Goal: Transaction & Acquisition: Obtain resource

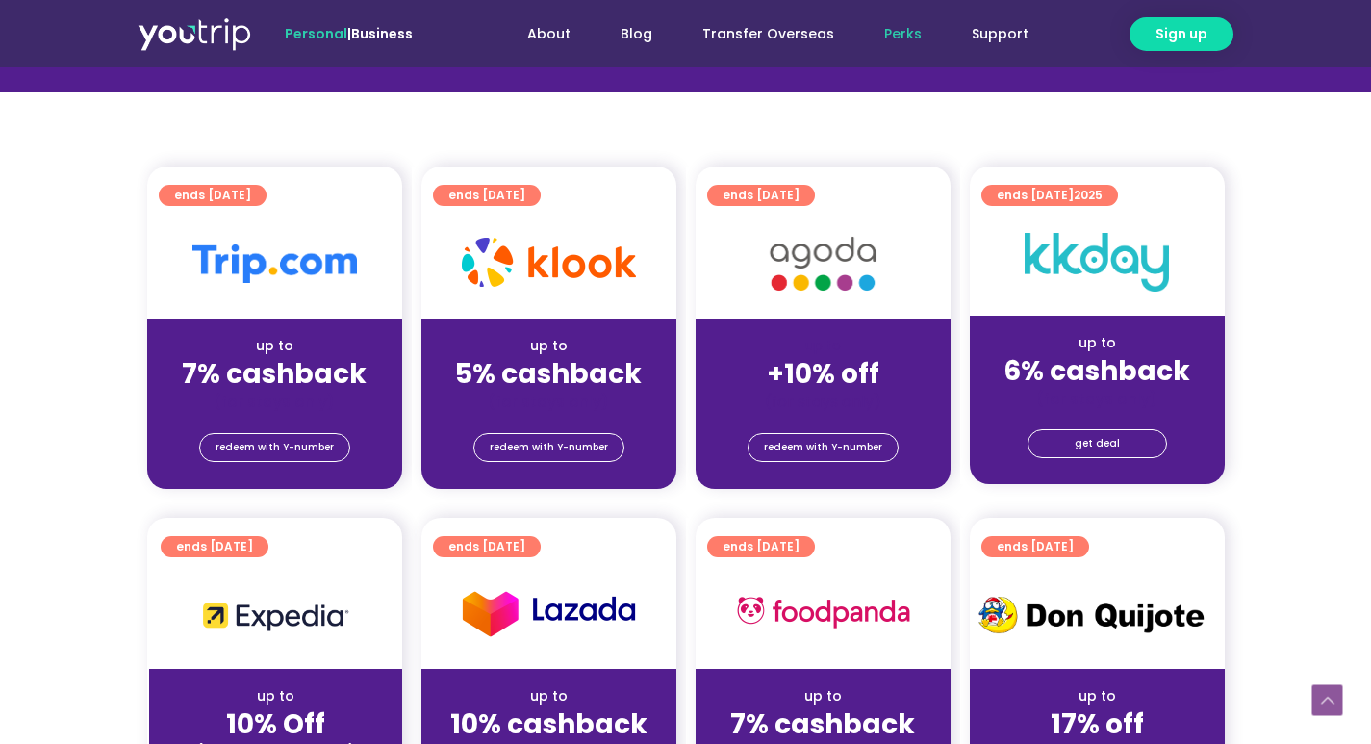
click at [234, 258] on img at bounding box center [274, 263] width 164 height 38
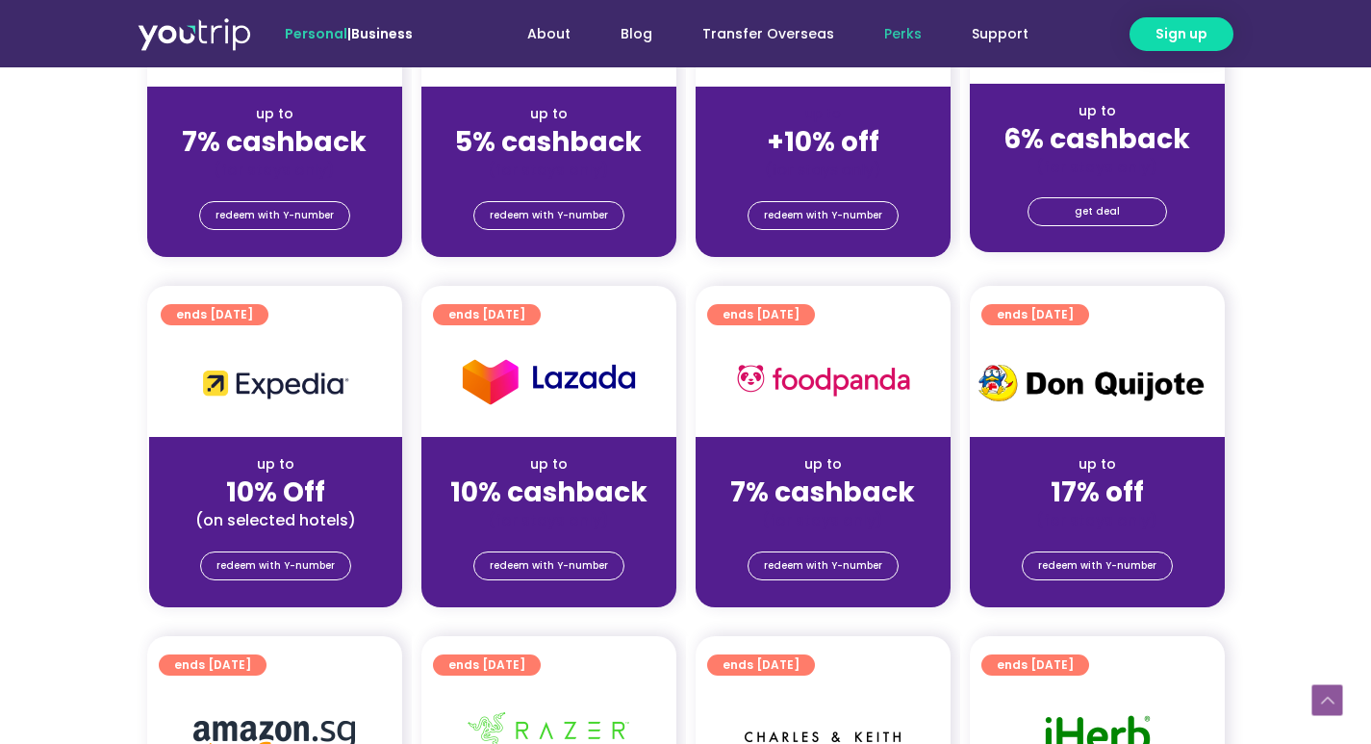
scroll to position [673, 0]
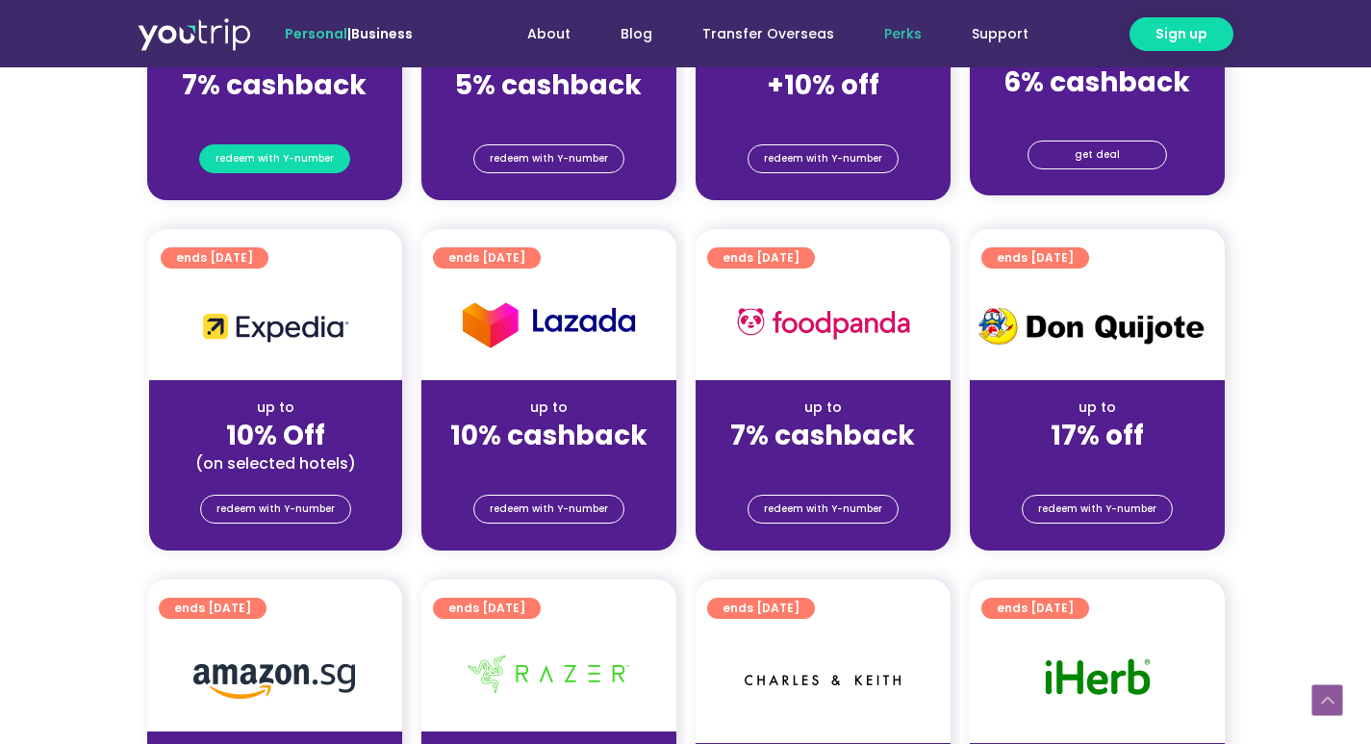
click at [280, 148] on span "redeem with Y-number" at bounding box center [274, 158] width 118 height 27
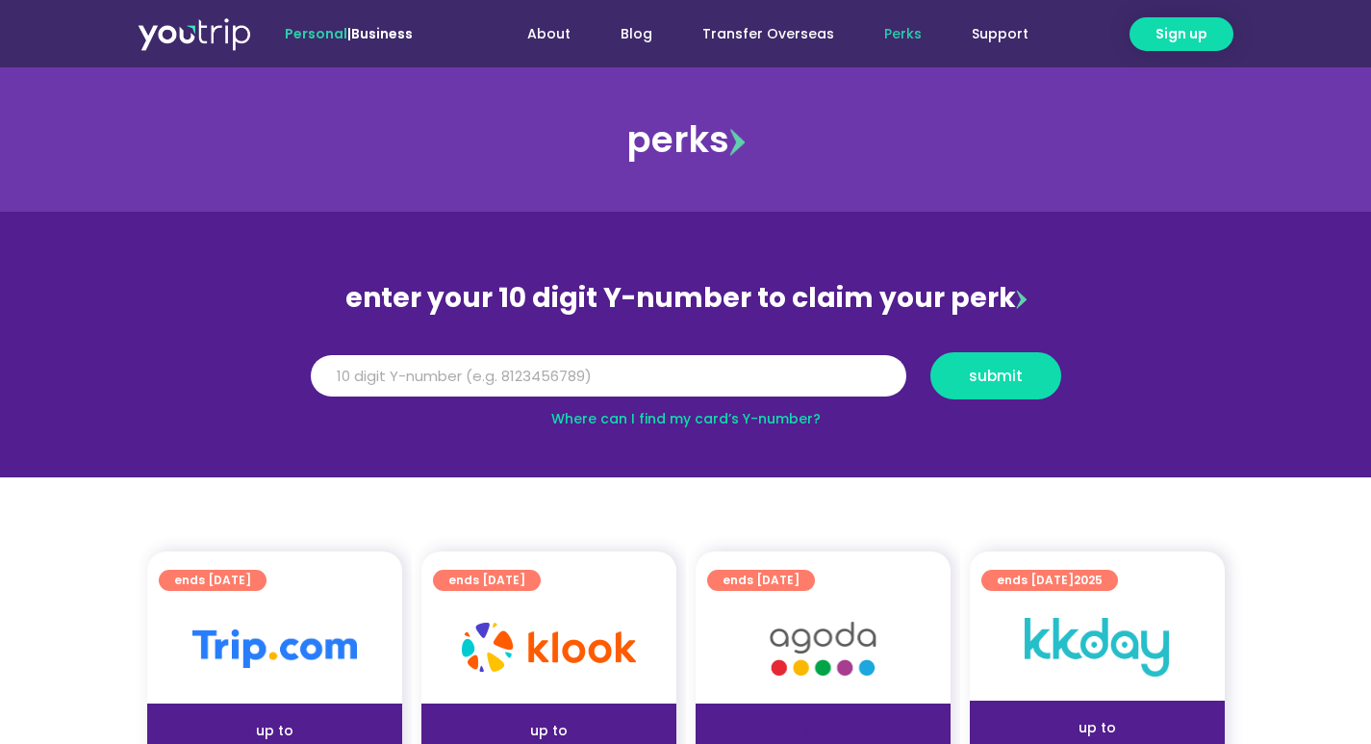
drag, startPoint x: 807, startPoint y: 288, endPoint x: 955, endPoint y: 288, distance: 148.1
click at [816, 288] on div "enter your 10 digit Y-number to claim your perk" at bounding box center [686, 298] width 770 height 50
click at [1009, 286] on div "enter your 10 digit Y-number to claim your perk" at bounding box center [686, 298] width 770 height 50
click at [843, 366] on input "Y Number" at bounding box center [608, 376] width 595 height 42
click at [514, 379] on input "Y Number" at bounding box center [608, 376] width 595 height 42
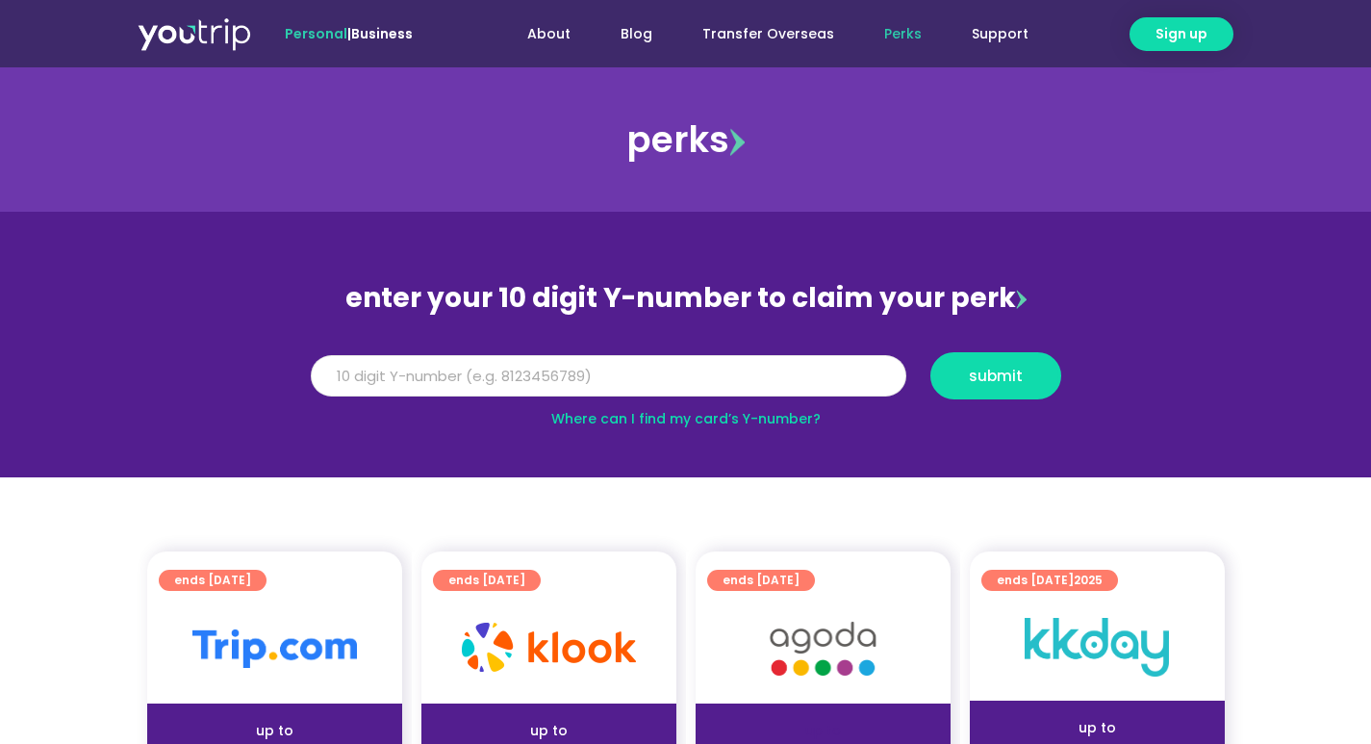
click at [568, 379] on input "Y Number" at bounding box center [608, 376] width 595 height 42
type input "8129839252"
click at [1015, 380] on span "submit" at bounding box center [996, 375] width 54 height 14
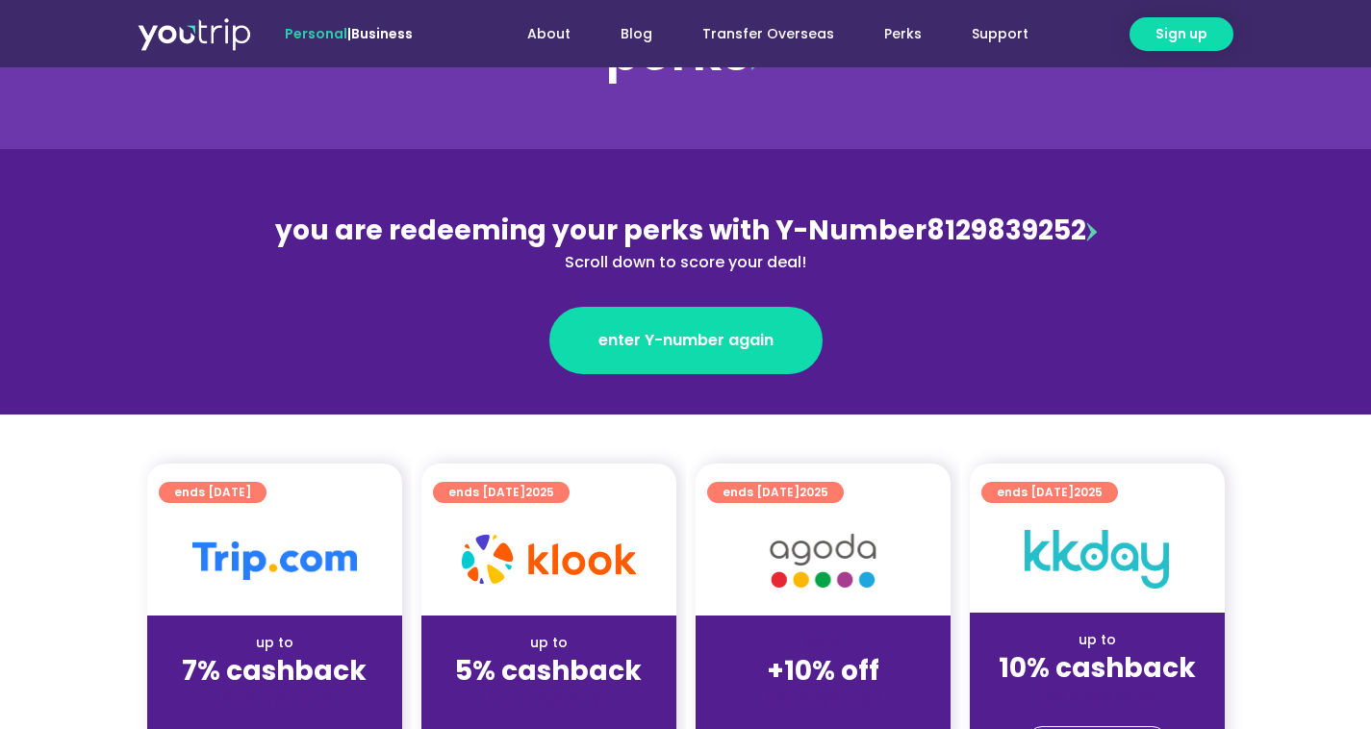
scroll to position [289, 0]
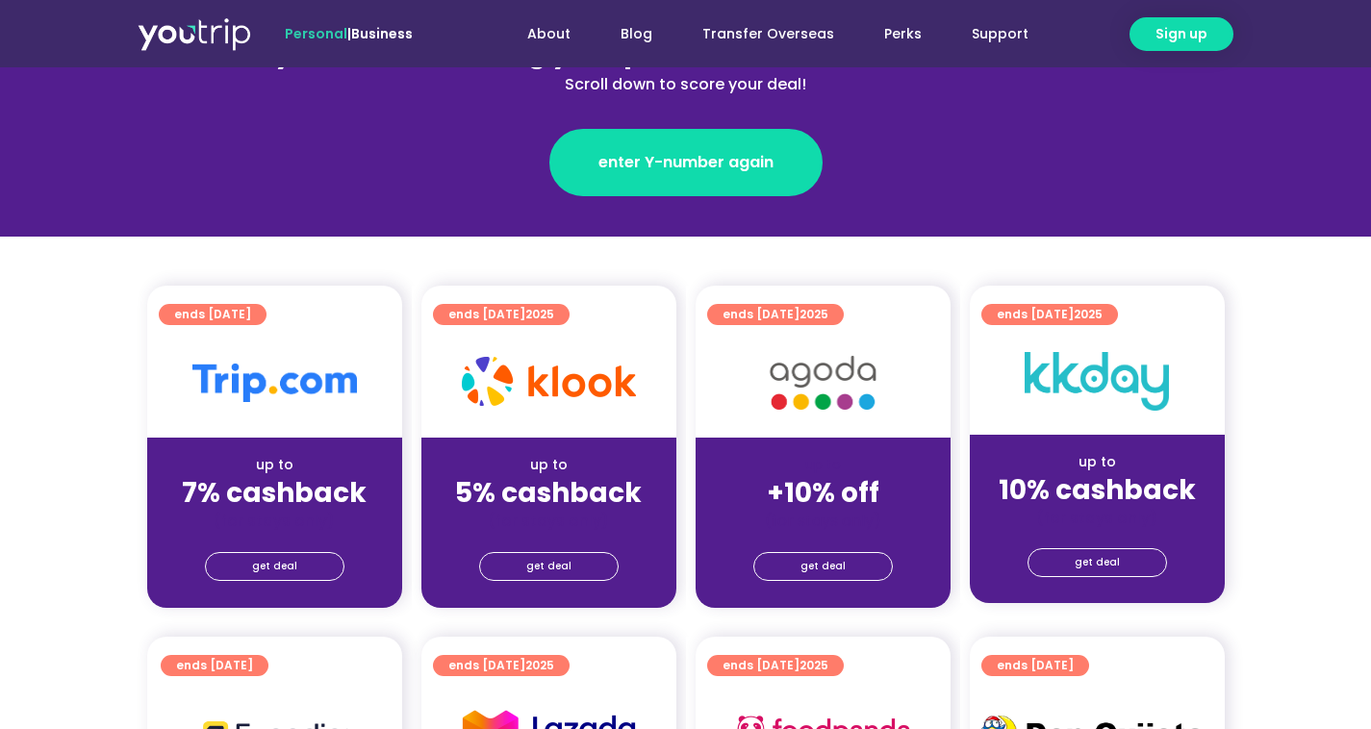
click at [255, 433] on div at bounding box center [274, 383] width 255 height 110
drag, startPoint x: 253, startPoint y: 561, endPoint x: 564, endPoint y: 371, distance: 363.9
click at [253, 560] on link "get deal" at bounding box center [274, 566] width 139 height 29
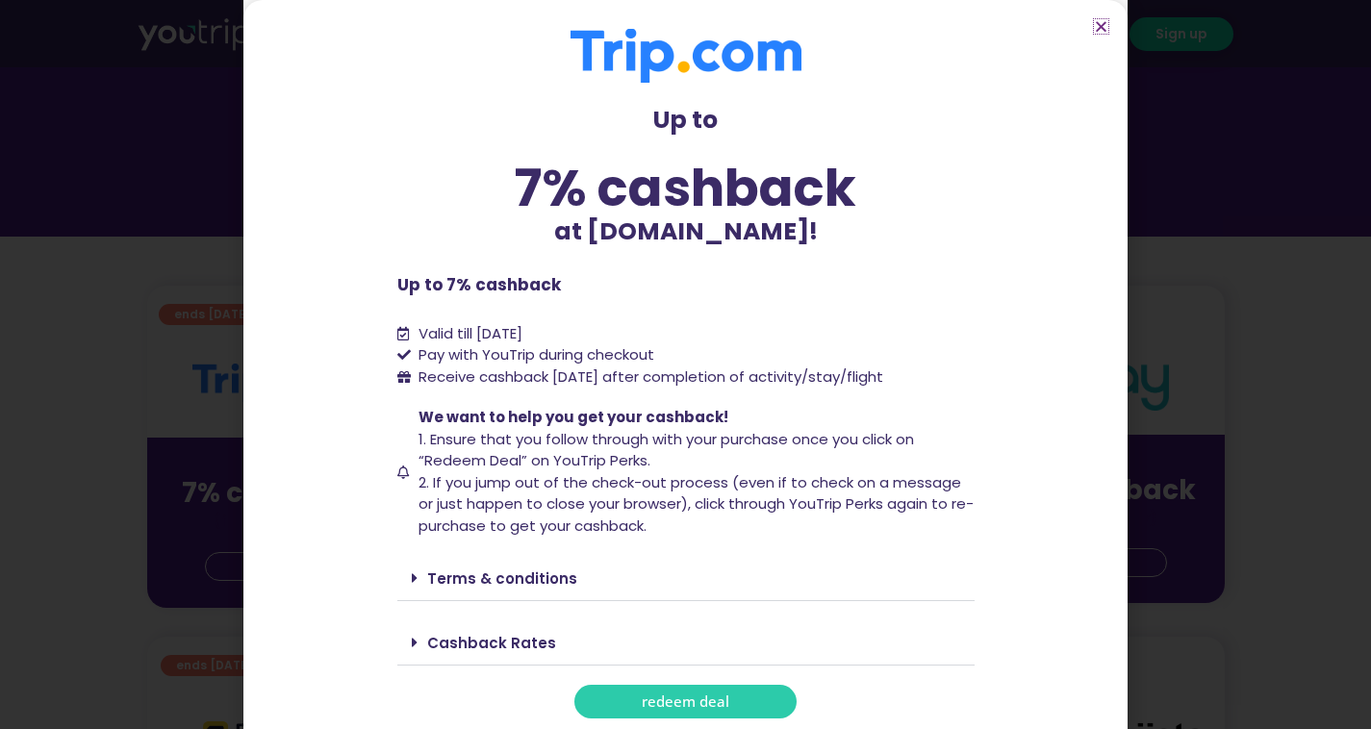
scroll to position [4, 0]
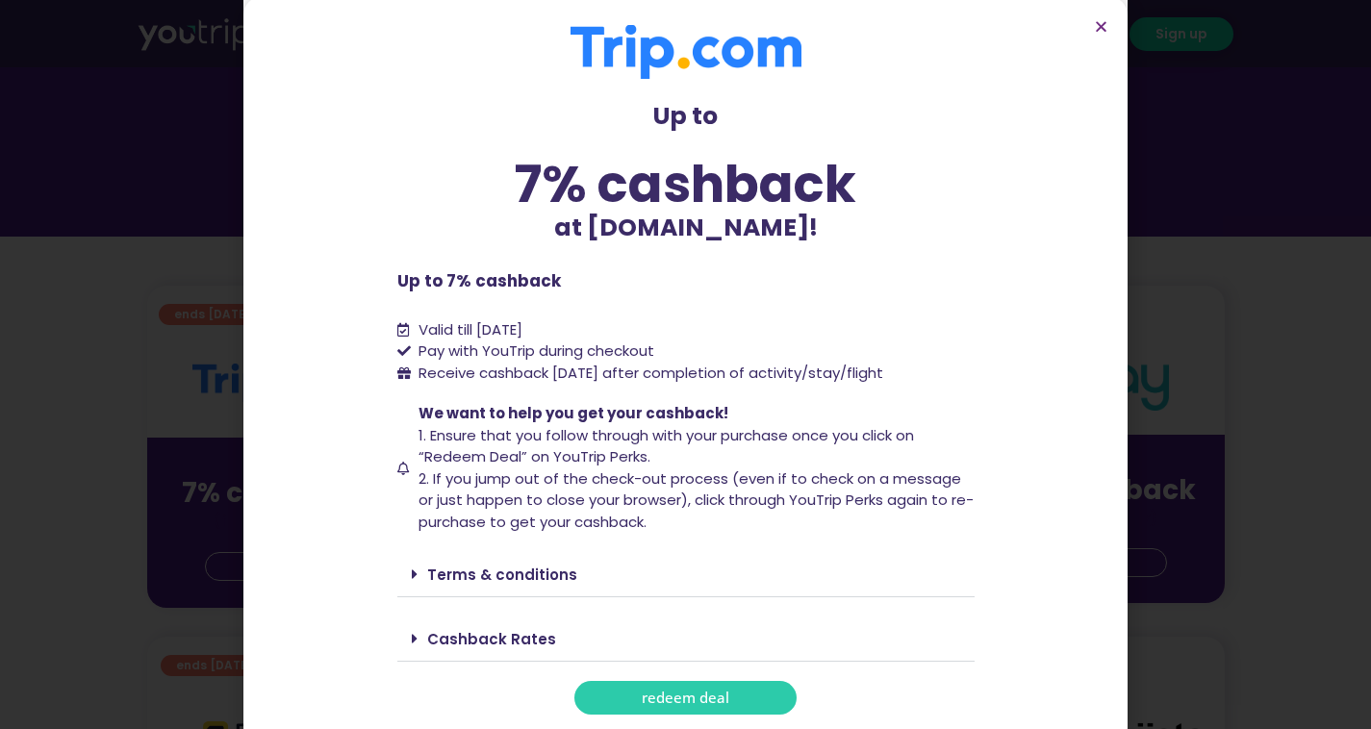
click at [514, 574] on link "Terms & conditions" at bounding box center [502, 575] width 150 height 20
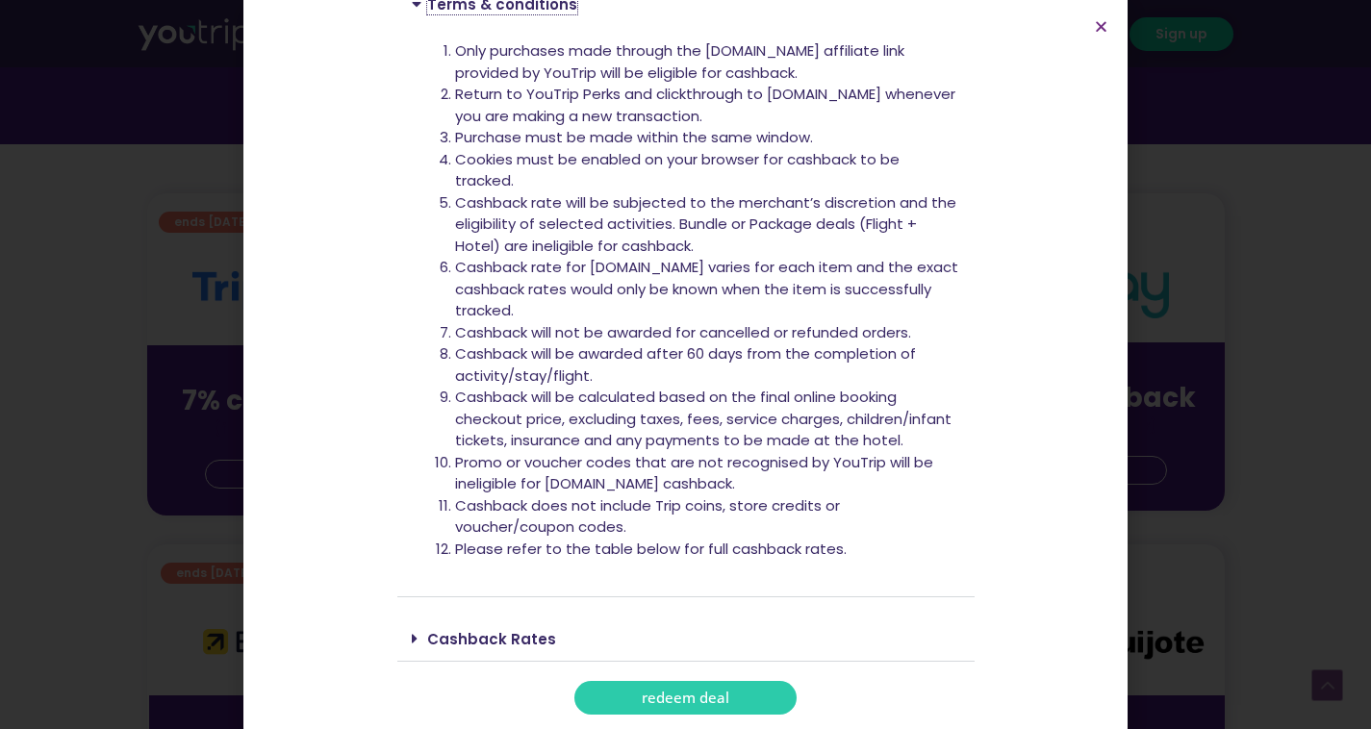
scroll to position [481, 0]
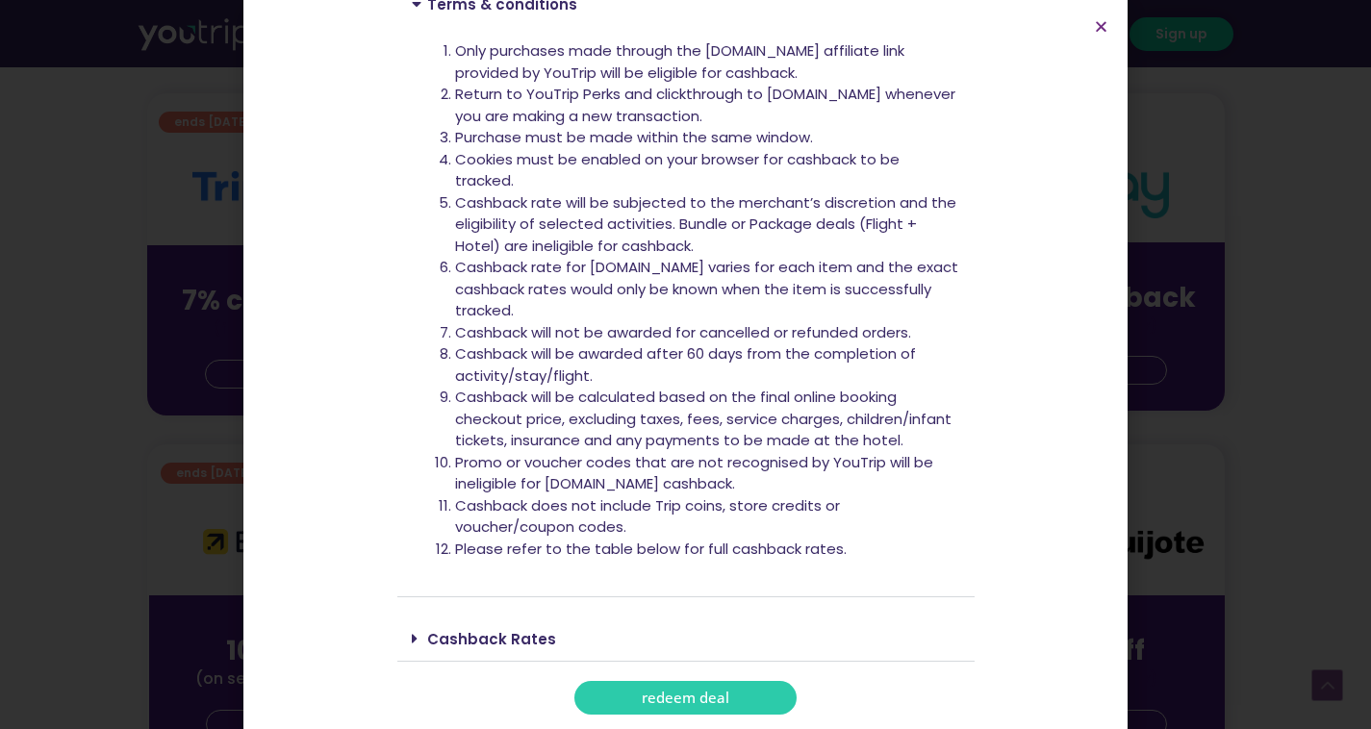
click at [473, 632] on link "Cashback Rates" at bounding box center [491, 639] width 129 height 20
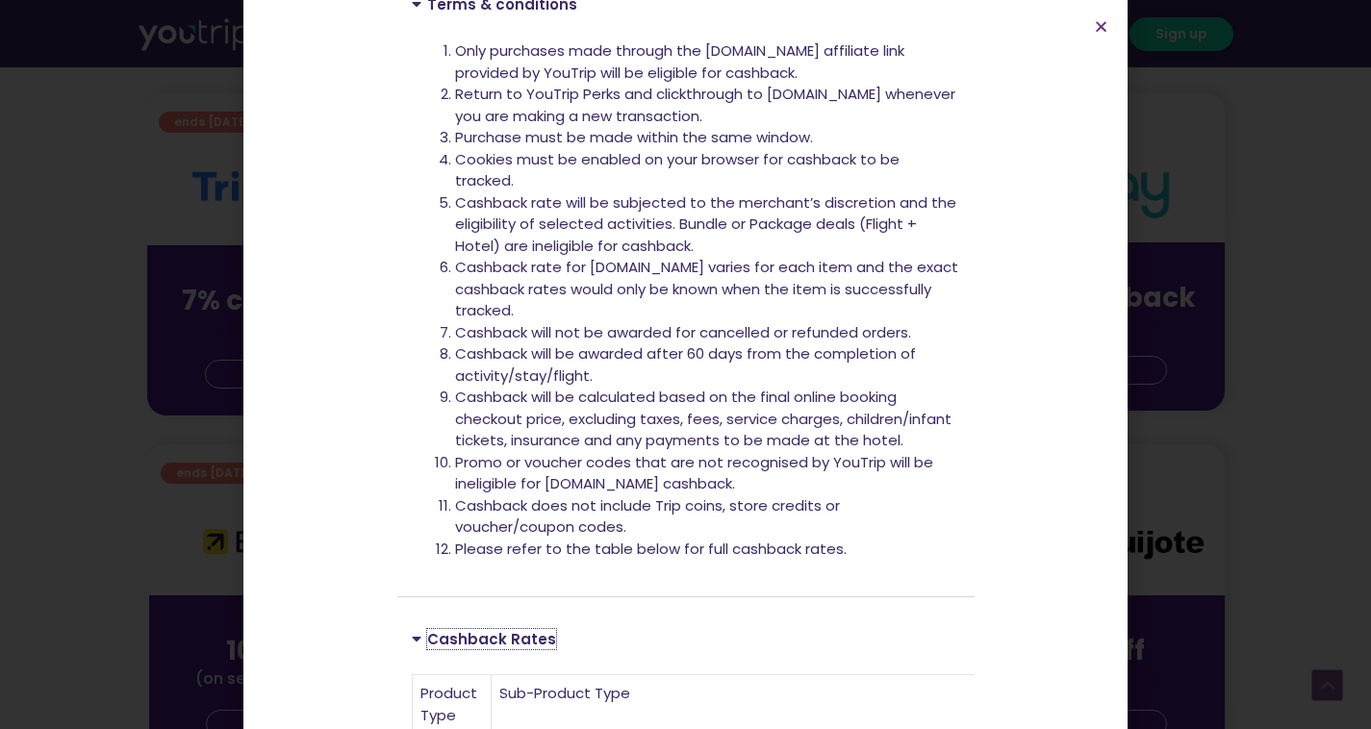
scroll to position [863, 0]
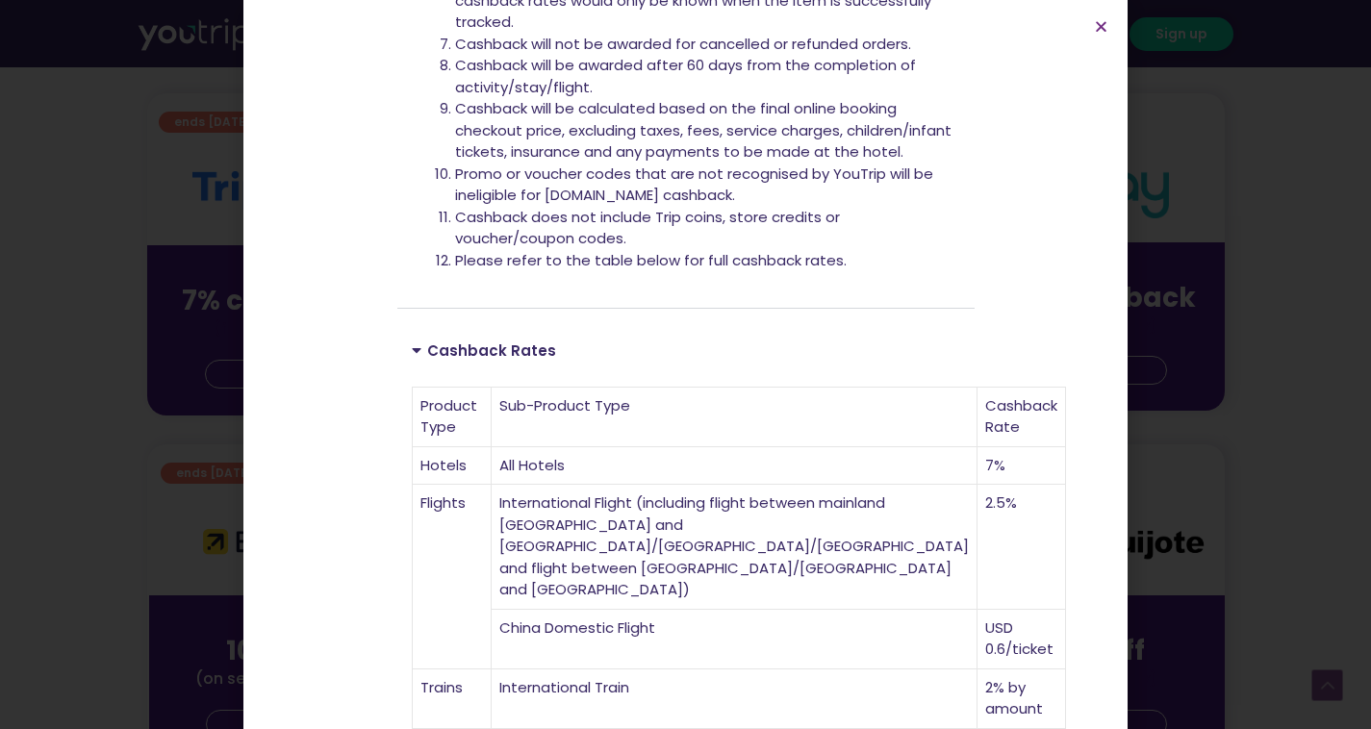
click at [686, 488] on td "International Flight (including flight between mainland China and Hong Kong/Mac…" at bounding box center [735, 547] width 486 height 125
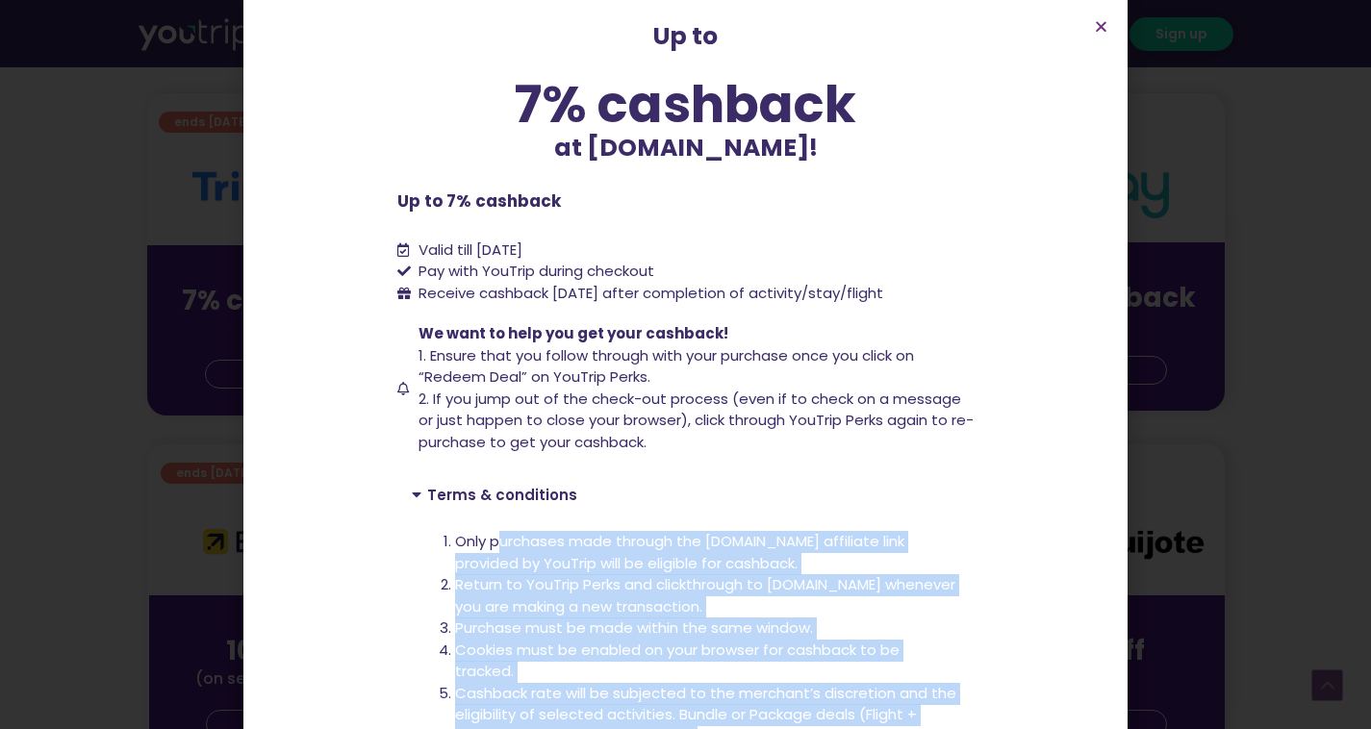
scroll to position [192, 0]
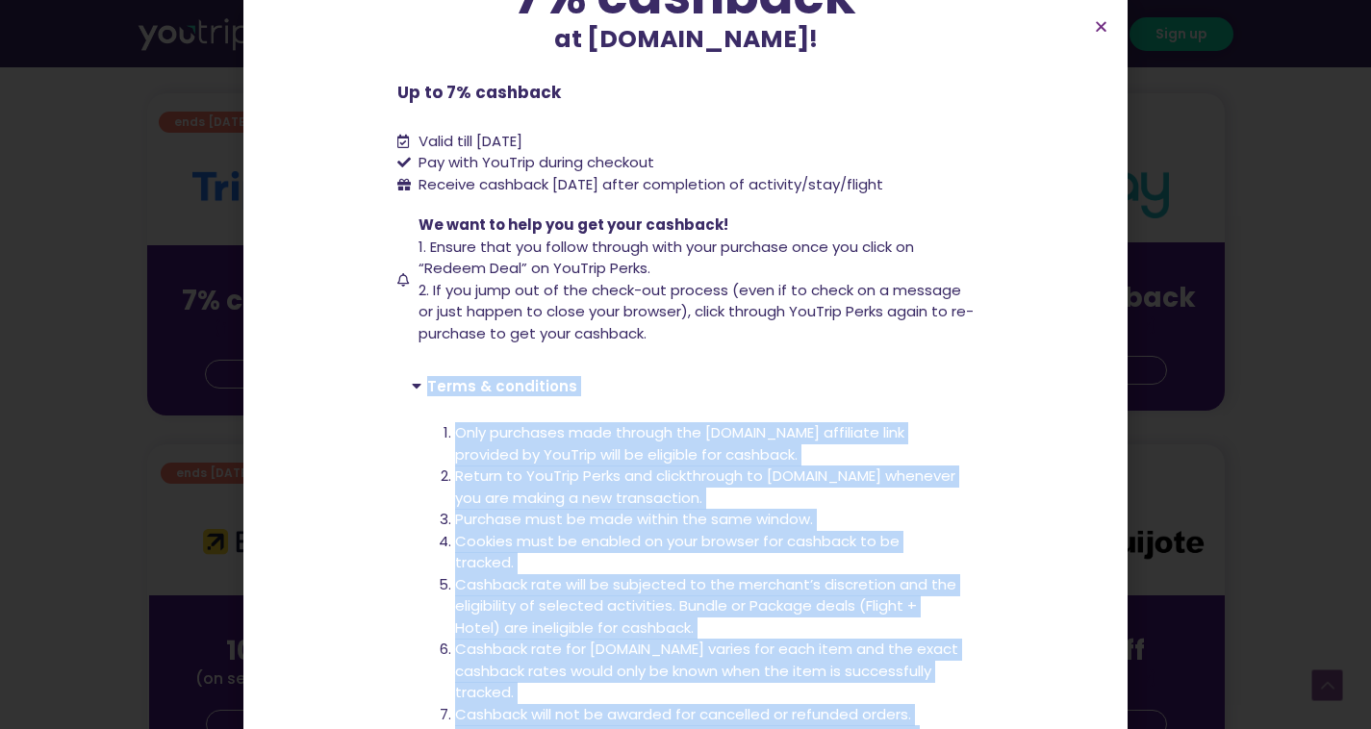
drag, startPoint x: 856, startPoint y: 498, endPoint x: 400, endPoint y: 380, distance: 471.1
click at [400, 380] on div "Terms & conditions Only purchases made through the Trip.com affiliate link prov…" at bounding box center [685, 672] width 577 height 616
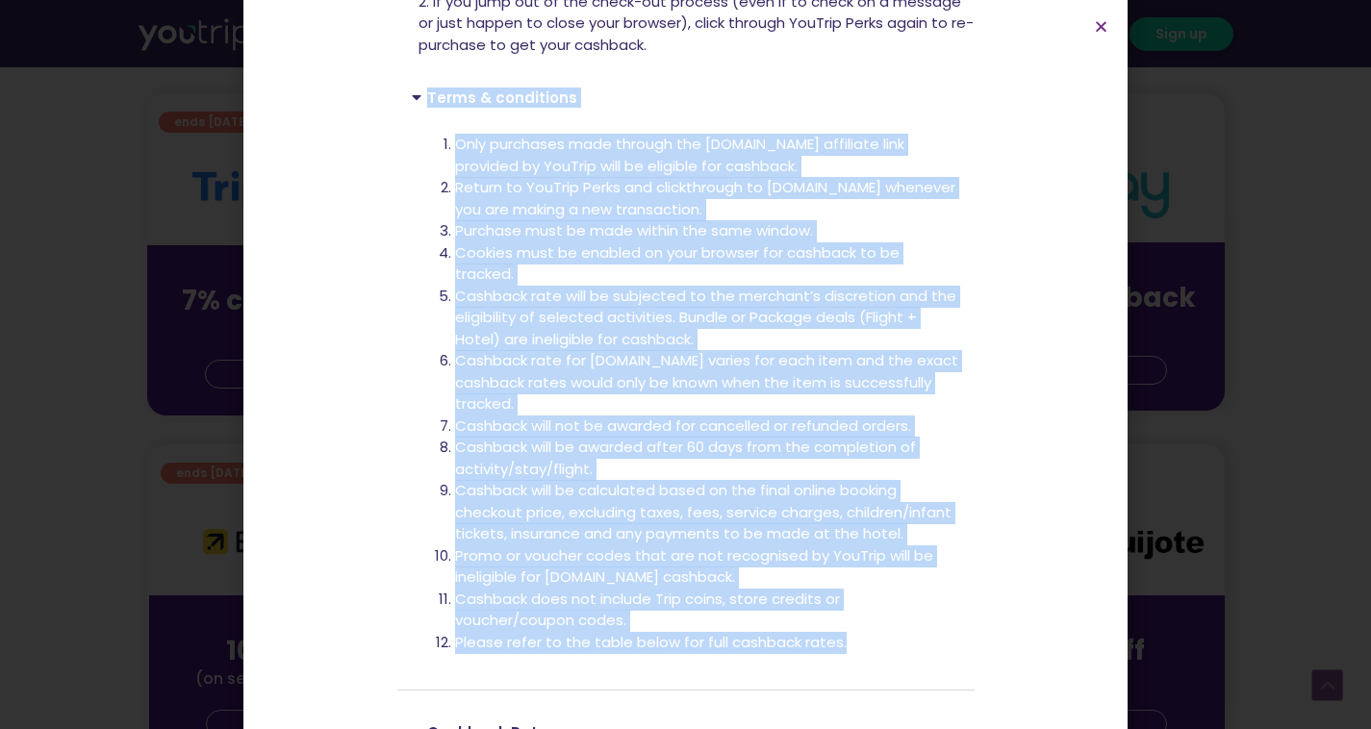
click at [594, 332] on li "Cashback rate will be subjected to the merchant’s discretion and the eligibilit…" at bounding box center [707, 318] width 505 height 65
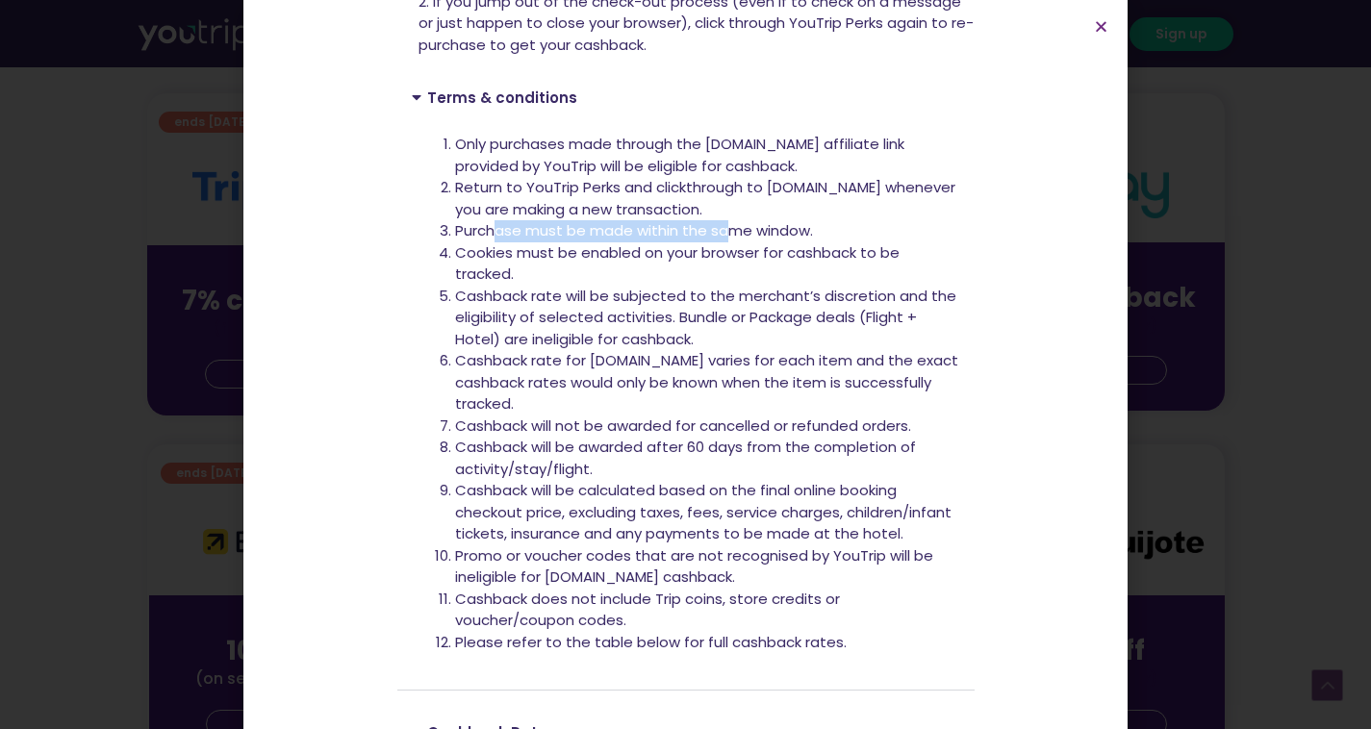
drag, startPoint x: 485, startPoint y: 227, endPoint x: 727, endPoint y: 223, distance: 242.4
click at [727, 223] on li "Purchase must be made within the same window." at bounding box center [707, 231] width 505 height 22
click at [594, 238] on li "Purchase must be made within the same window." at bounding box center [707, 231] width 505 height 22
drag, startPoint x: 484, startPoint y: 246, endPoint x: 608, endPoint y: 263, distance: 125.2
click at [608, 263] on li "Cookies must be enabled on your browser for cashback to be tracked." at bounding box center [707, 263] width 505 height 43
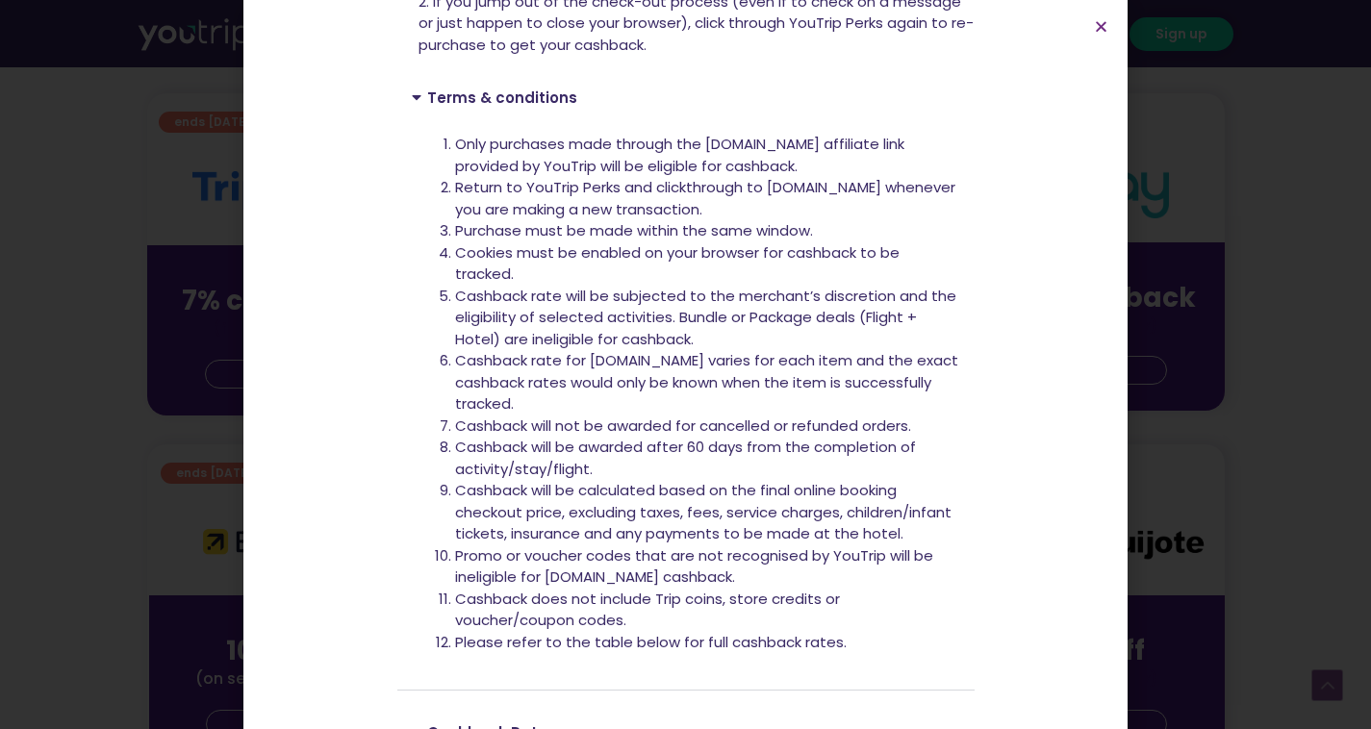
click at [663, 248] on li "Cookies must be enabled on your browser for cashback to be tracked." at bounding box center [707, 263] width 505 height 43
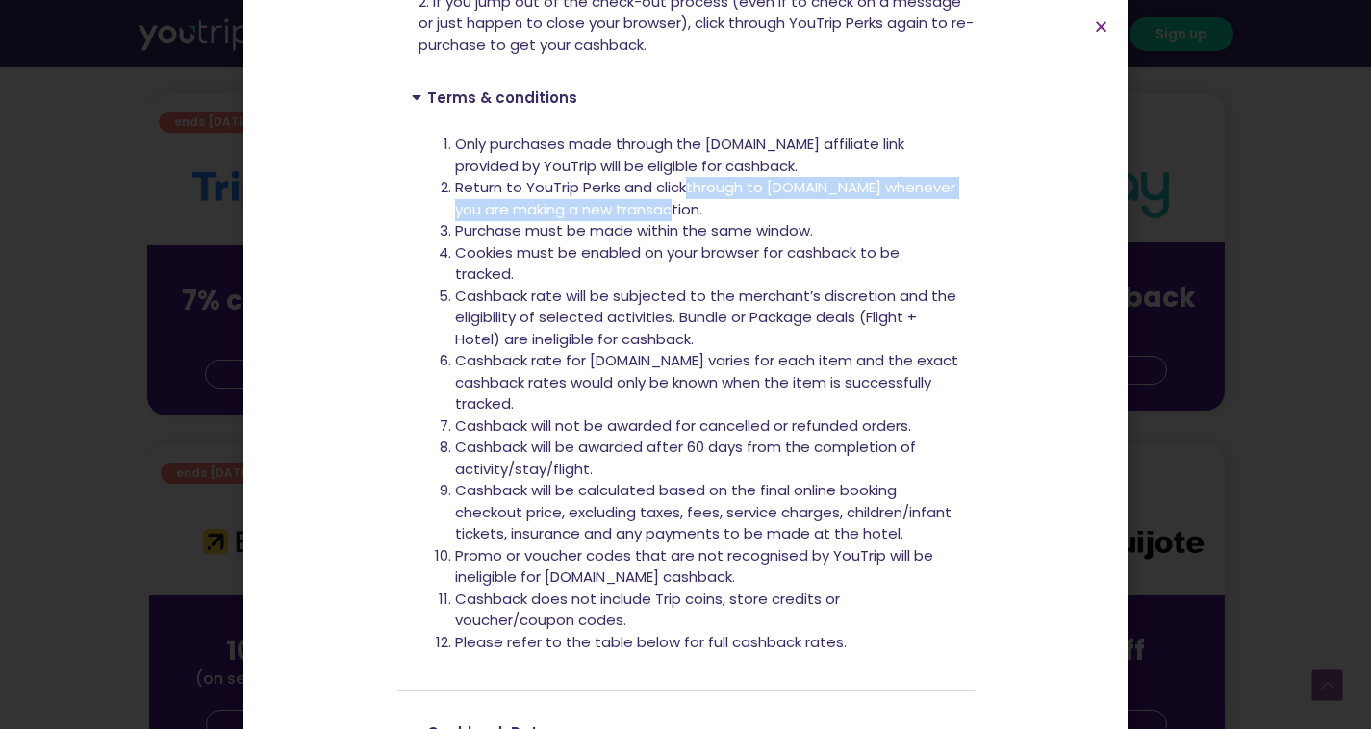
drag, startPoint x: 682, startPoint y: 192, endPoint x: 757, endPoint y: 206, distance: 76.2
click at [757, 206] on li "Return to YouTrip Perks and clickthrough to Trip.com whenever you are making a …" at bounding box center [707, 198] width 505 height 43
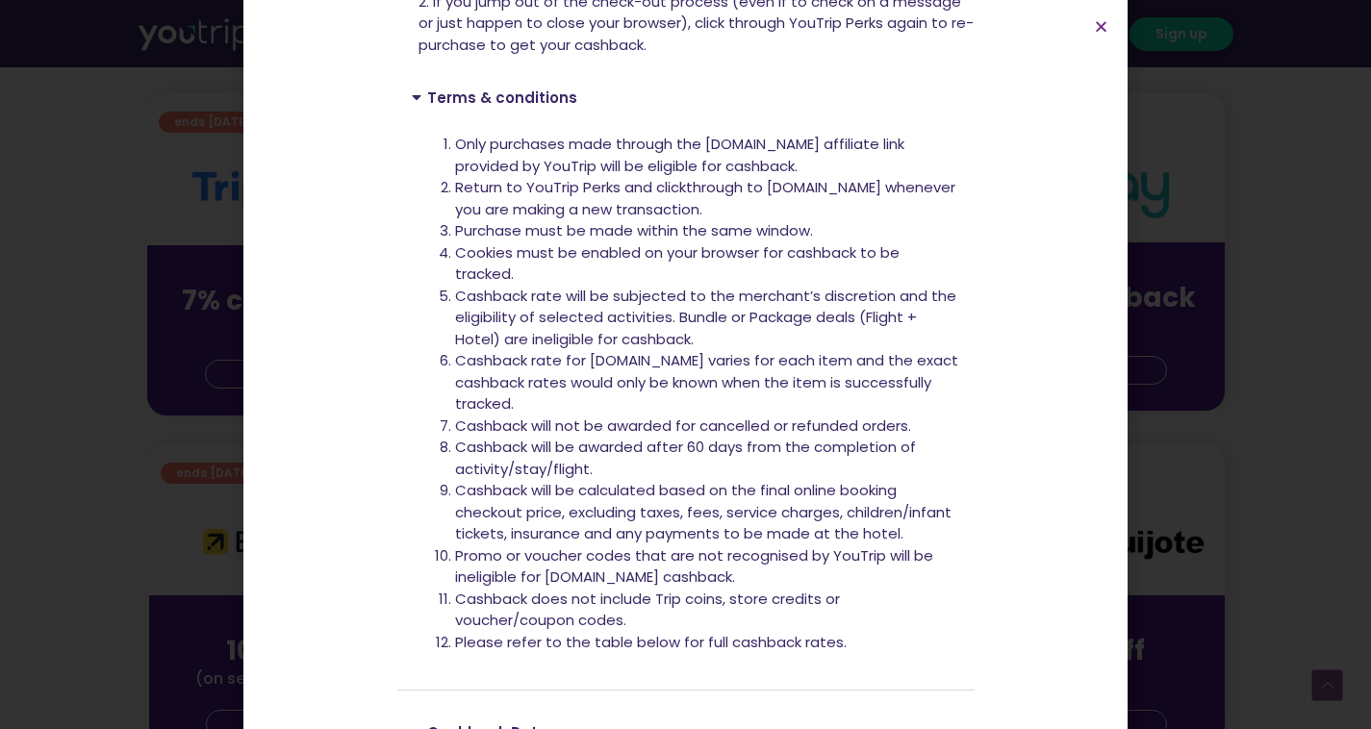
click at [651, 174] on li "Only purchases made through the Trip.com affiliate link provided by YouTrip wil…" at bounding box center [707, 155] width 505 height 43
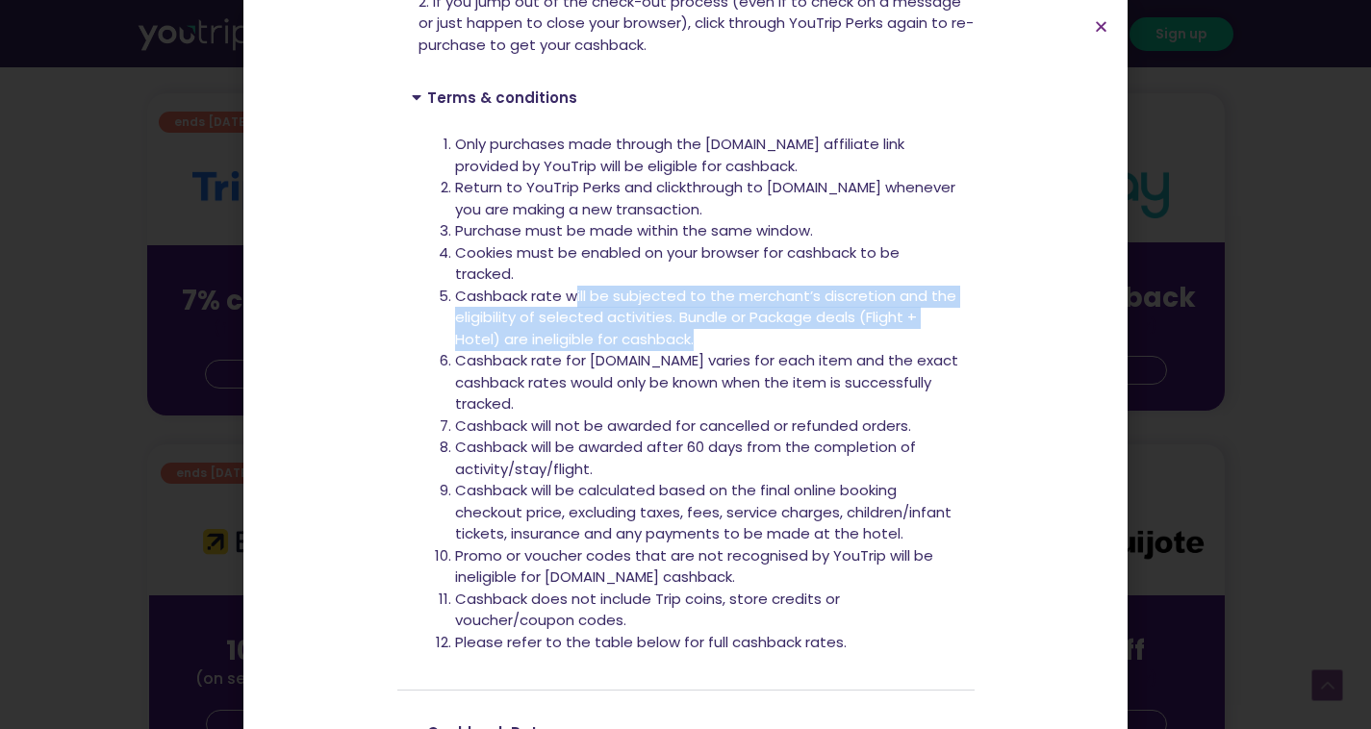
drag, startPoint x: 568, startPoint y: 286, endPoint x: 709, endPoint y: 340, distance: 151.3
click at [709, 340] on li "Cashback rate will be subjected to the merchant’s discretion and the eligibilit…" at bounding box center [707, 318] width 505 height 65
click at [533, 307] on li "Cashback rate will be subjected to the merchant’s discretion and the eligibilit…" at bounding box center [707, 318] width 505 height 65
drag, startPoint x: 467, startPoint y: 295, endPoint x: 686, endPoint y: 331, distance: 221.2
click at [686, 331] on li "Cashback rate will be subjected to the merchant’s discretion and the eligibilit…" at bounding box center [707, 318] width 505 height 65
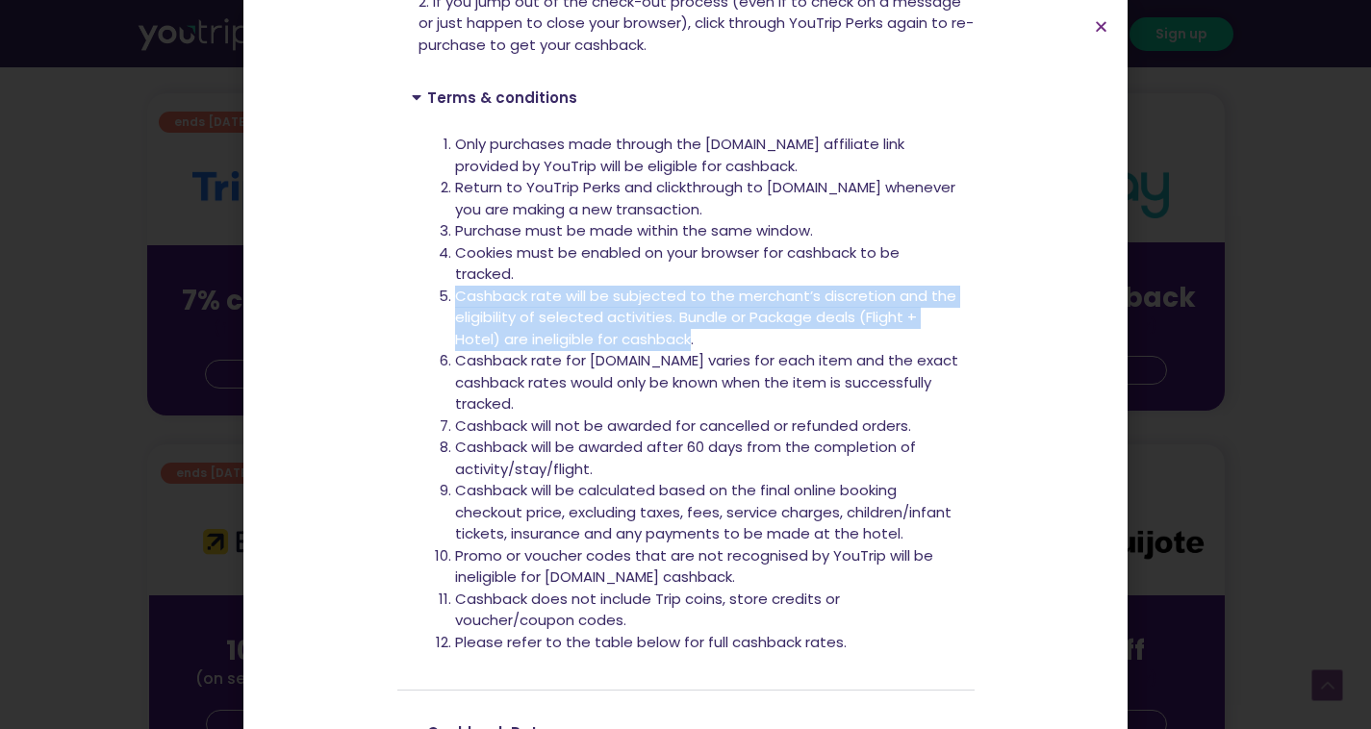
click at [804, 301] on li "Cashback rate will be subjected to the merchant’s discretion and the eligibilit…" at bounding box center [707, 318] width 505 height 65
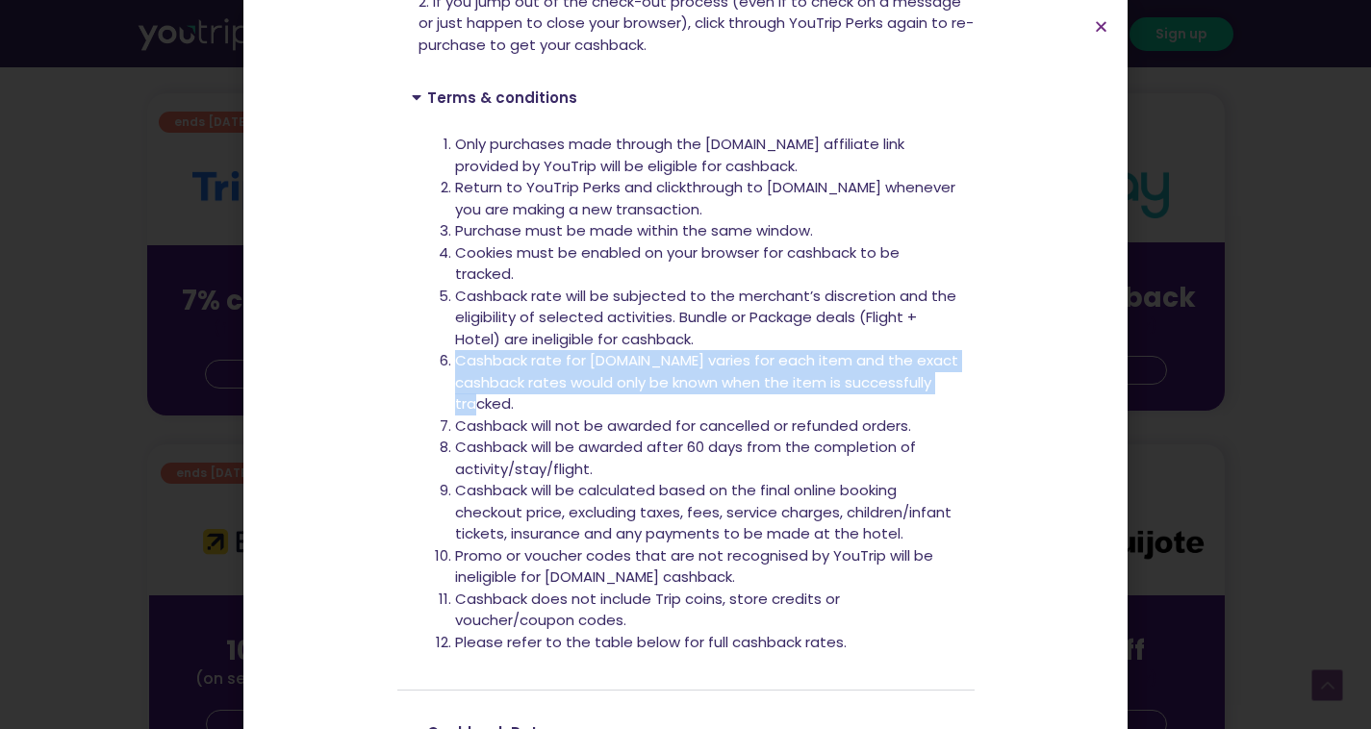
drag, startPoint x: 449, startPoint y: 357, endPoint x: 540, endPoint y: 398, distance: 99.4
click at [540, 398] on li "Cashback rate for Trip.com varies for each item and the exact cashback rates wo…" at bounding box center [707, 382] width 505 height 65
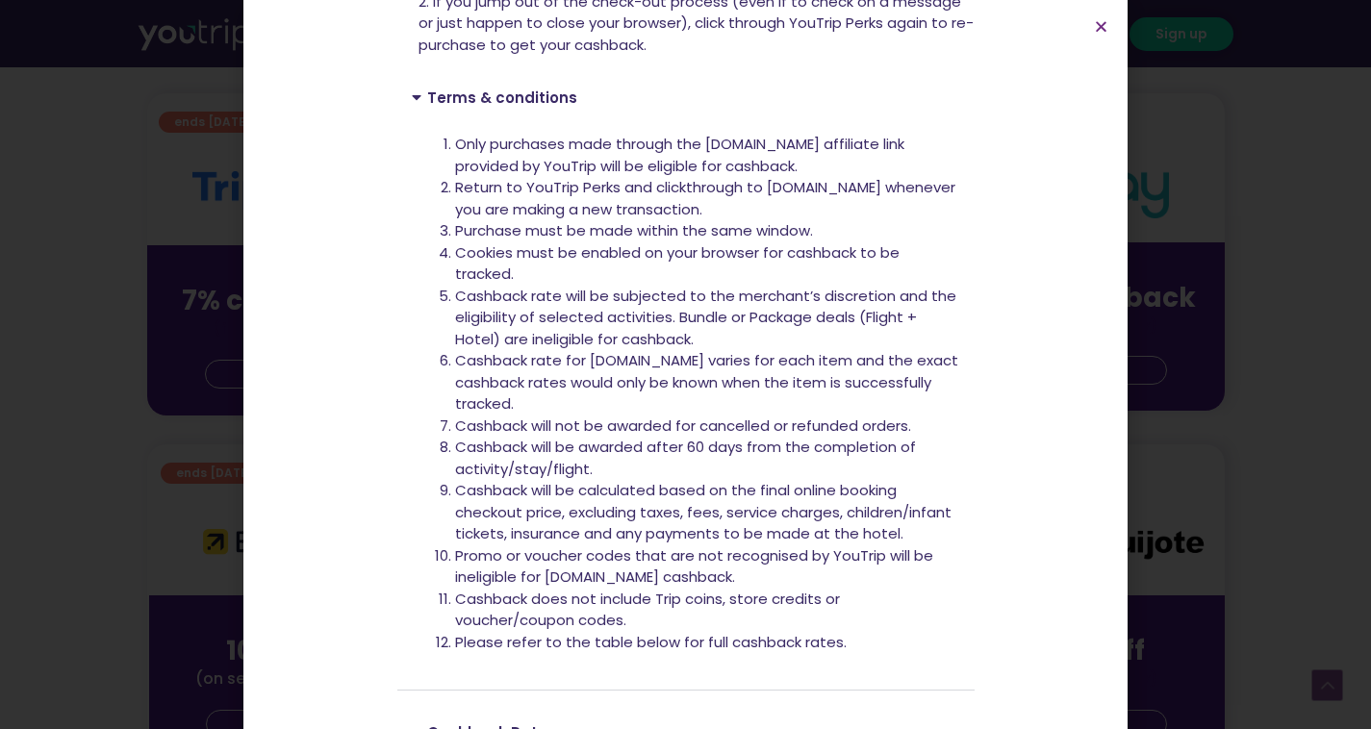
click at [644, 337] on li "Cashback rate will be subjected to the merchant’s discretion and the eligibilit…" at bounding box center [707, 318] width 505 height 65
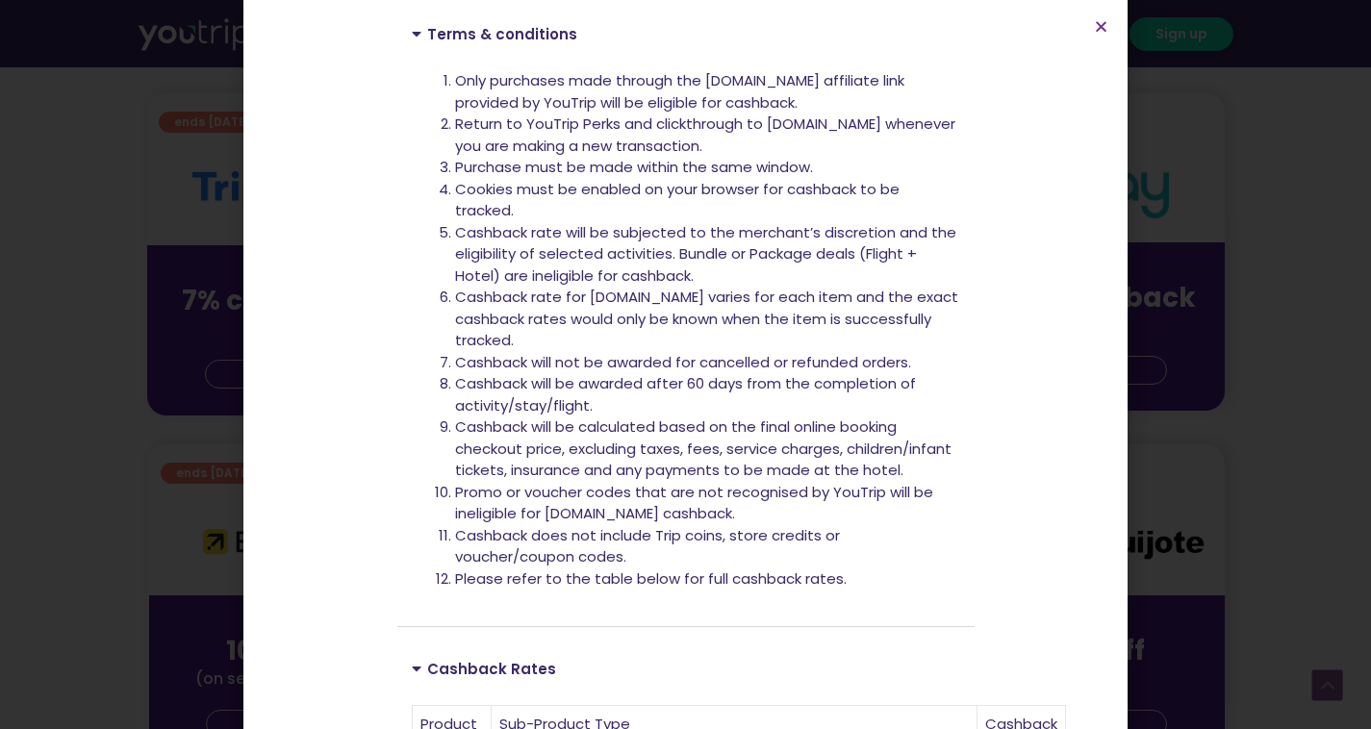
scroll to position [577, 0]
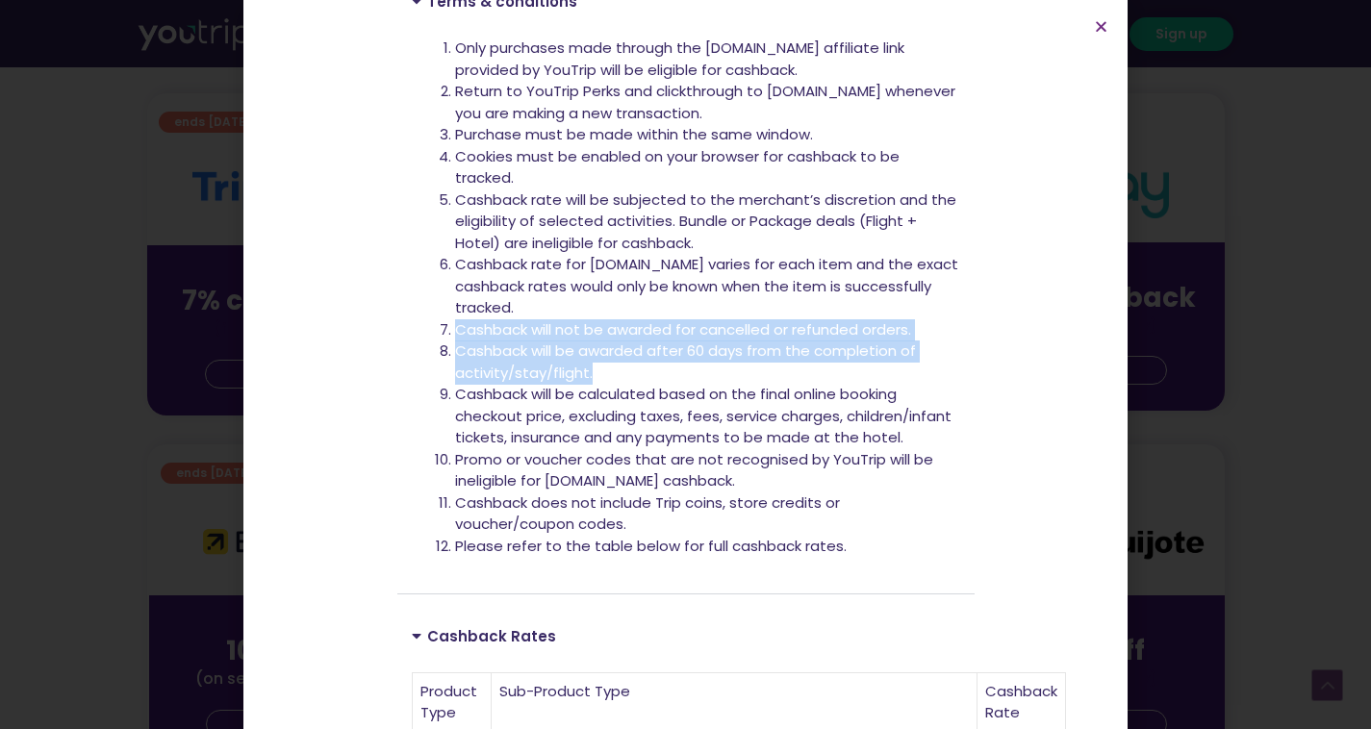
drag, startPoint x: 446, startPoint y: 328, endPoint x: 929, endPoint y: 368, distance: 484.6
click at [929, 368] on ol "Only purchases made through the Trip.com affiliate link provided by YouTrip wil…" at bounding box center [707, 297] width 505 height 519
click at [759, 338] on li "Cashback will not be awarded for cancelled or refunded orders." at bounding box center [707, 330] width 505 height 22
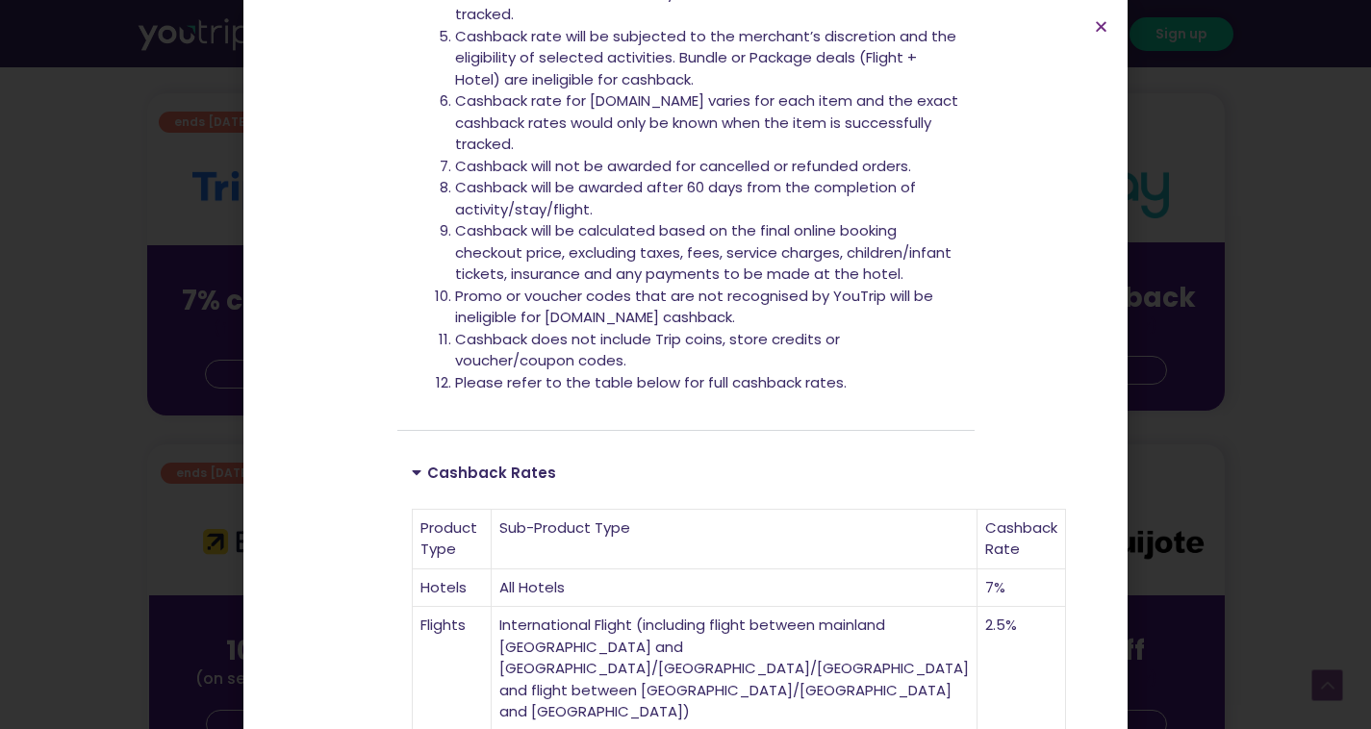
scroll to position [770, 0]
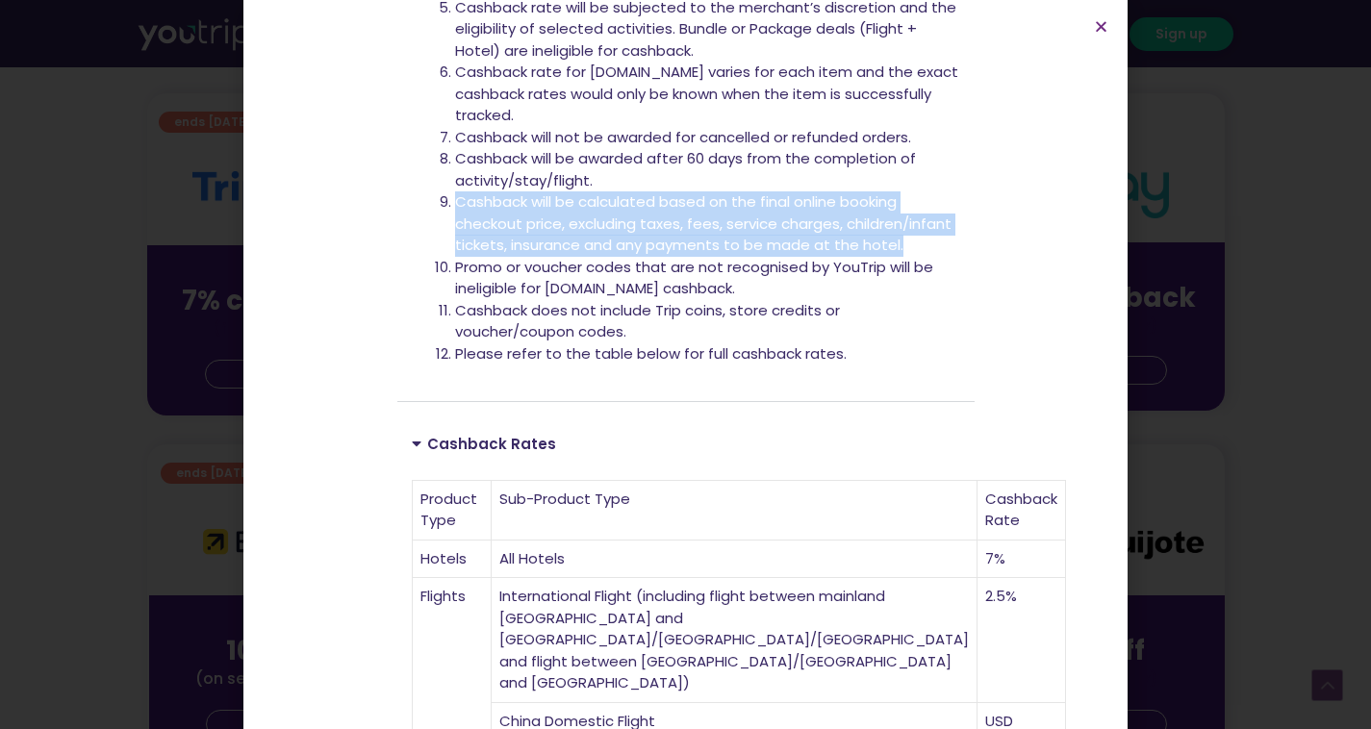
drag, startPoint x: 438, startPoint y: 206, endPoint x: 970, endPoint y: 245, distance: 533.4
click at [970, 245] on section "Up to 7% cashback at Trip.com! Up to 7% cashback at Trip.com! Up to 7% cashback…" at bounding box center [685, 259] width 884 height 2059
click at [844, 219] on li "Cashback will be calculated based on the final online booking checkout price, e…" at bounding box center [707, 223] width 505 height 65
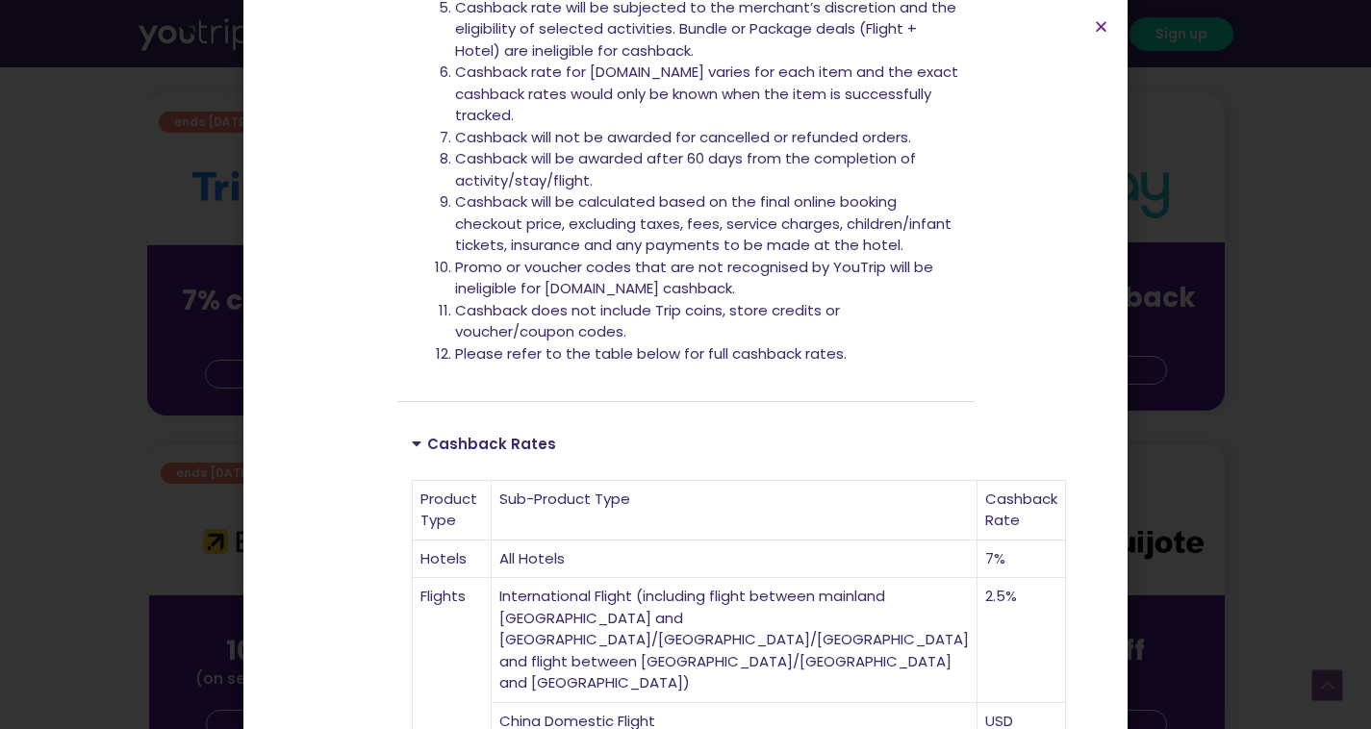
click at [698, 209] on li "Cashback will be calculated based on the final online booking checkout price, e…" at bounding box center [707, 223] width 505 height 65
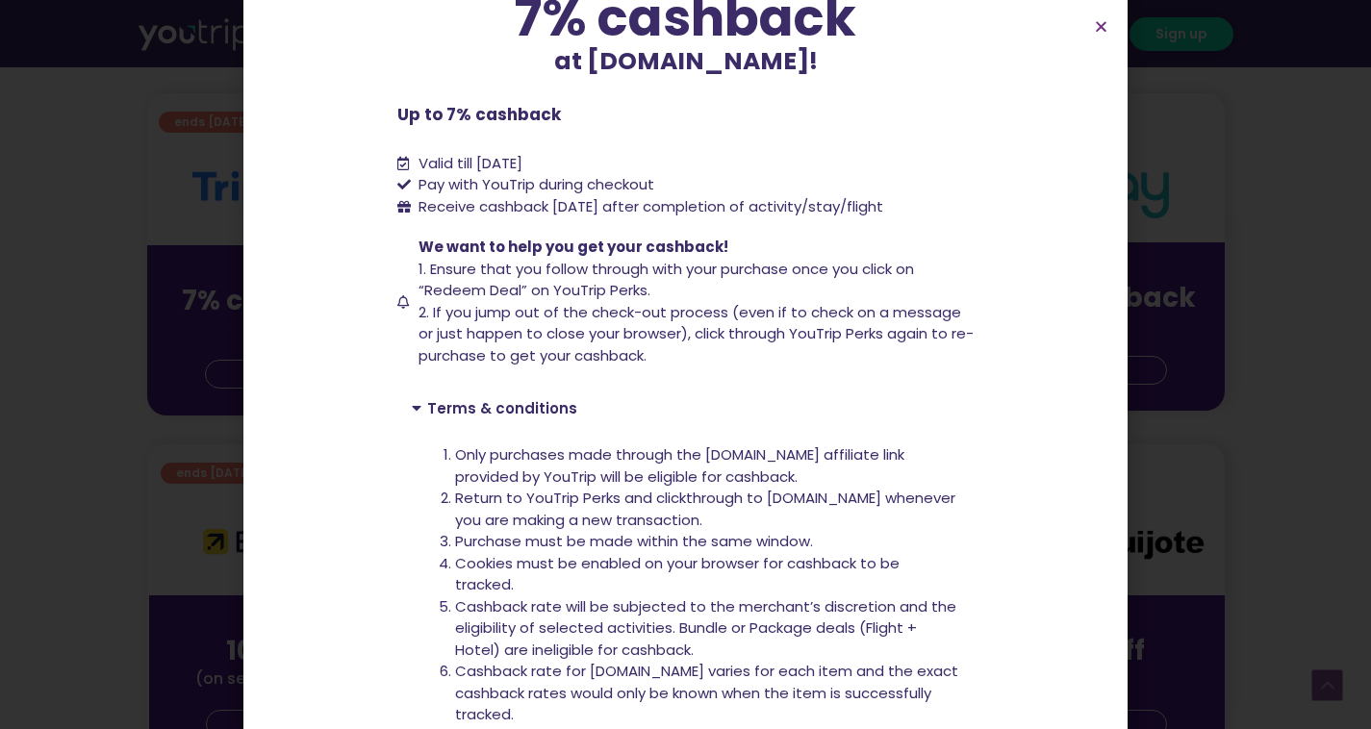
scroll to position [0, 0]
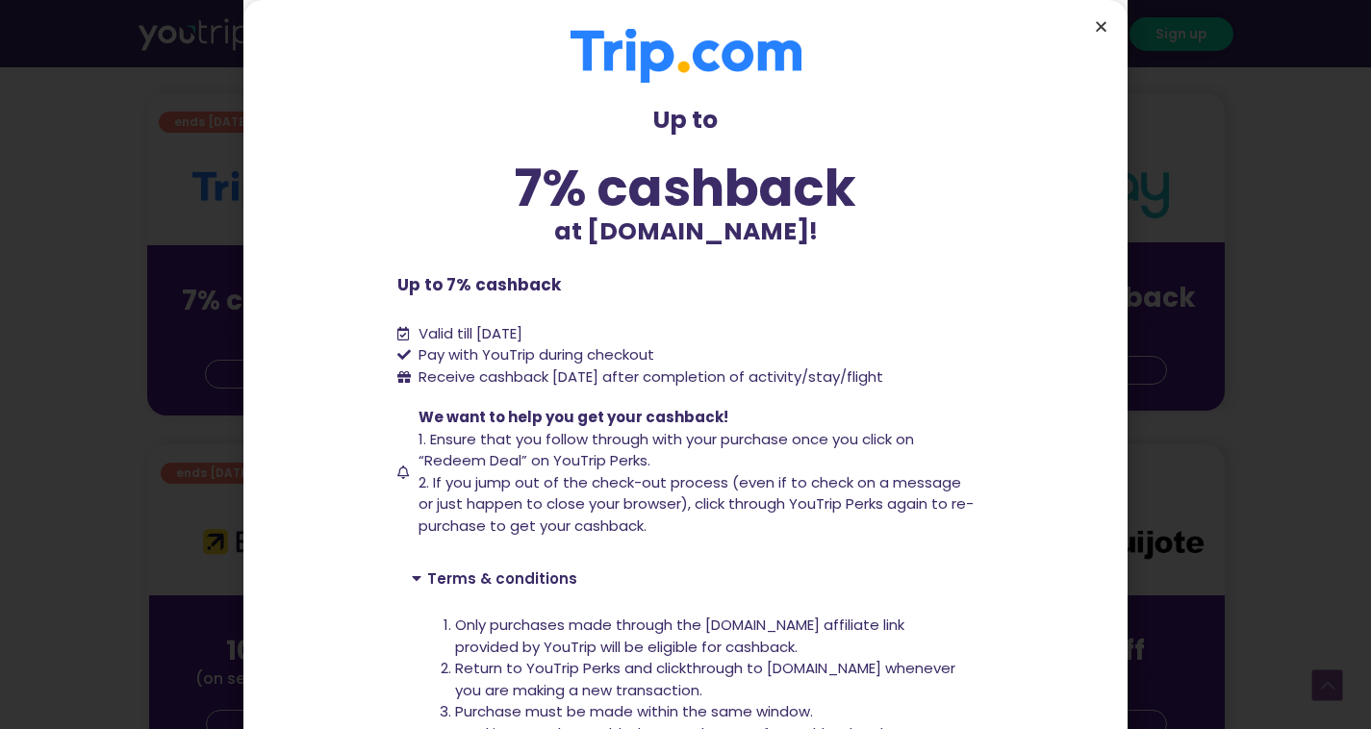
click at [1099, 31] on icon "Close" at bounding box center [1101, 26] width 14 height 14
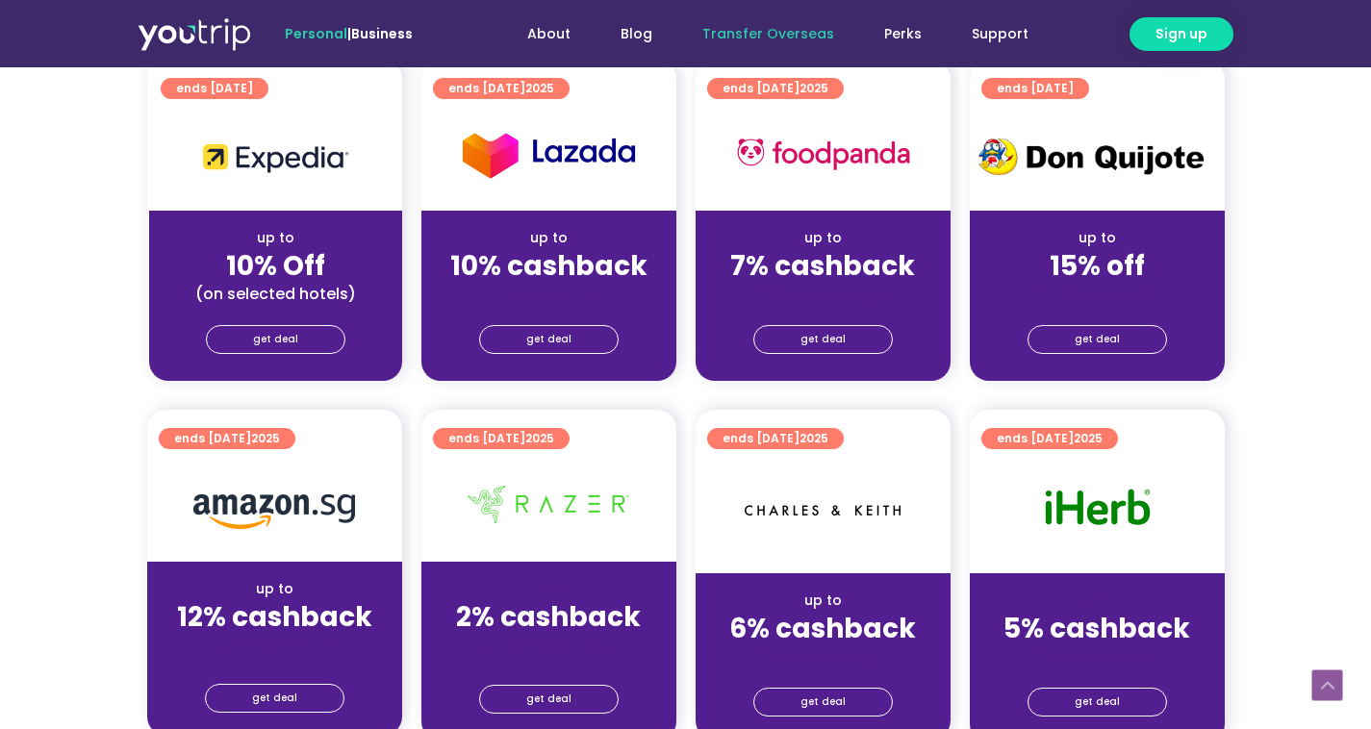
scroll to position [1347, 0]
